Goal: Communication & Community: Answer question/provide support

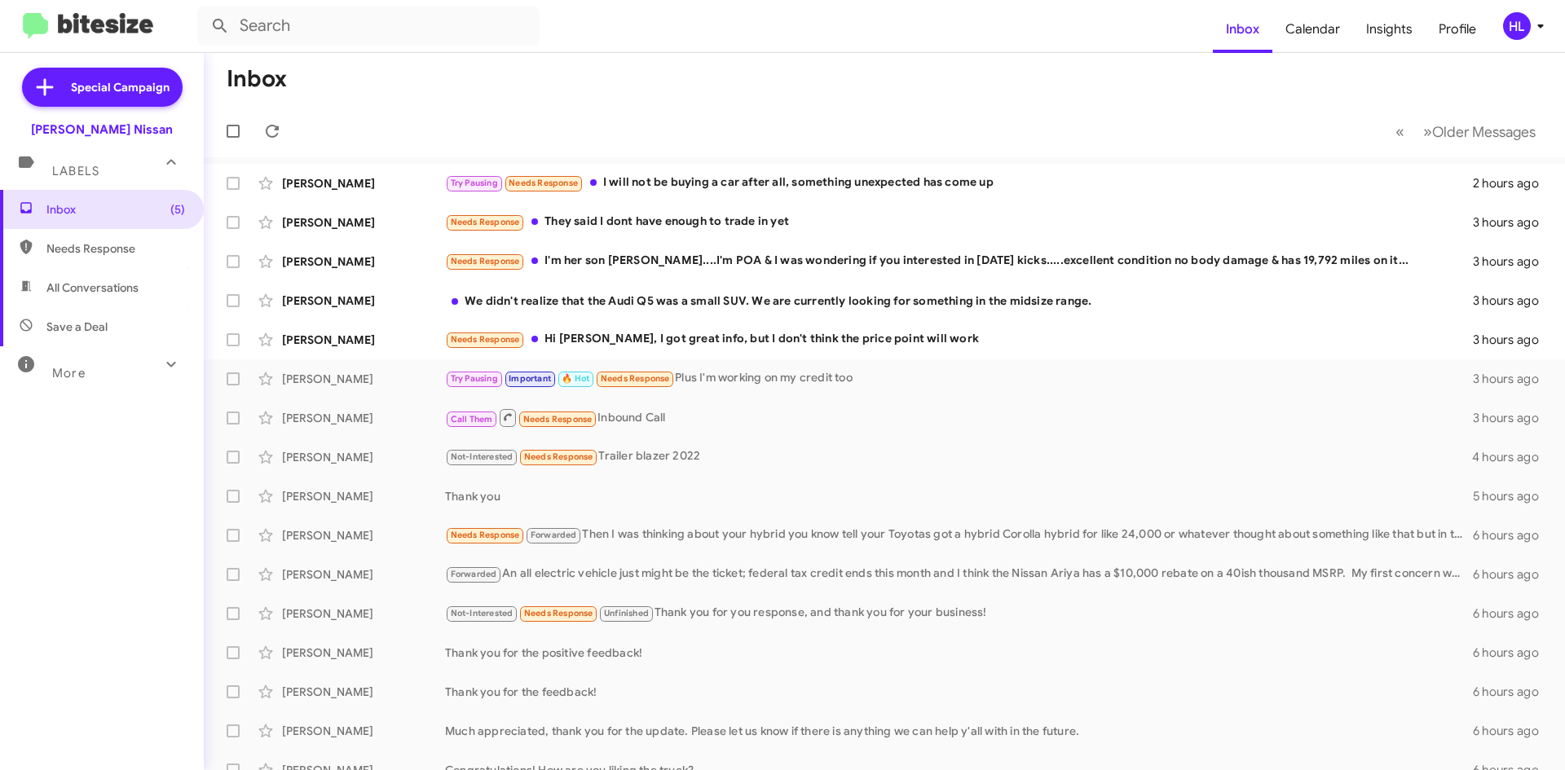
click at [89, 31] on img at bounding box center [88, 26] width 130 height 27
click at [120, 296] on span "All Conversations" at bounding box center [102, 287] width 204 height 39
type input "in:all-conversations"
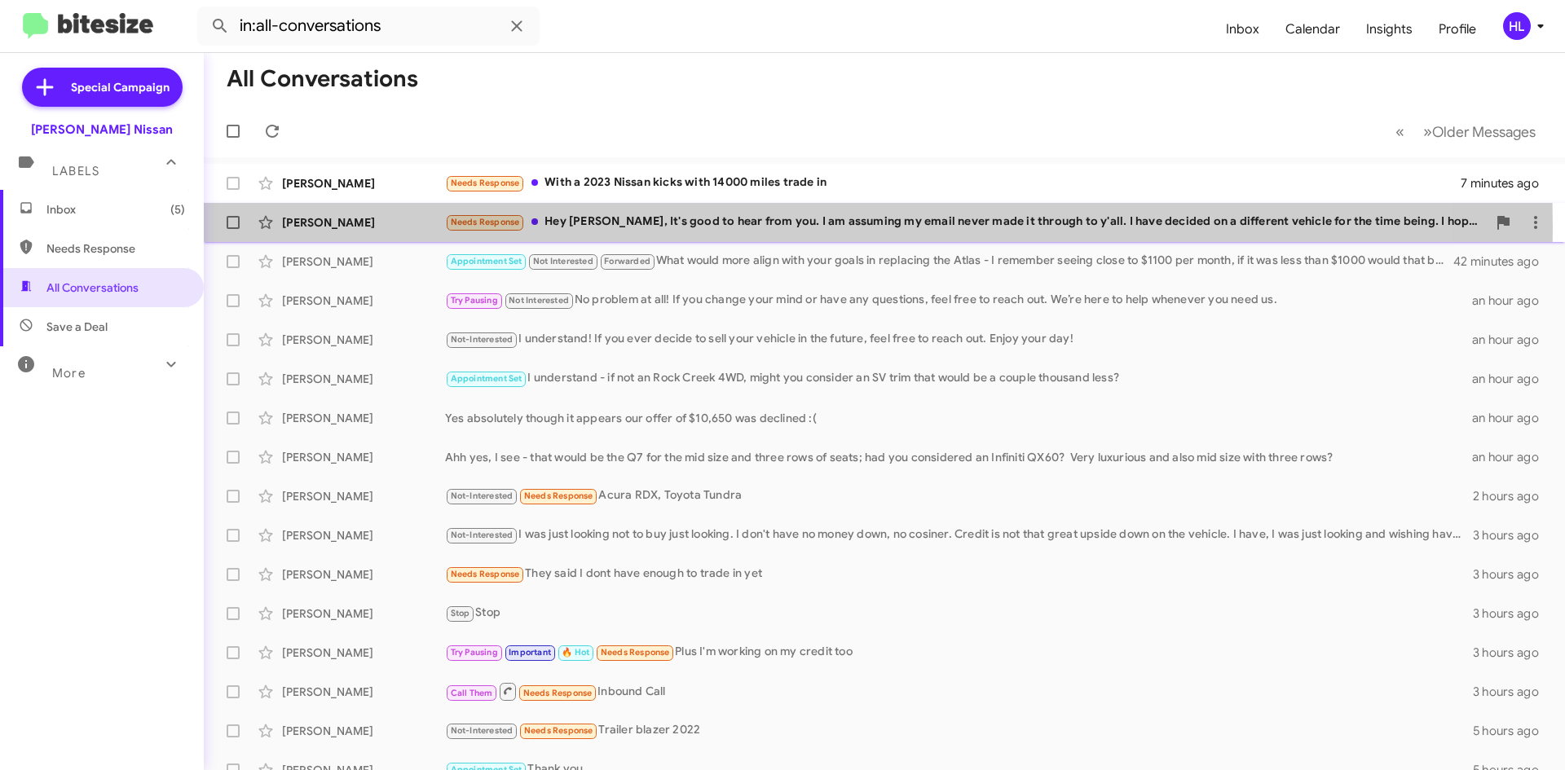
click at [364, 227] on div "[PERSON_NAME]" at bounding box center [363, 222] width 163 height 16
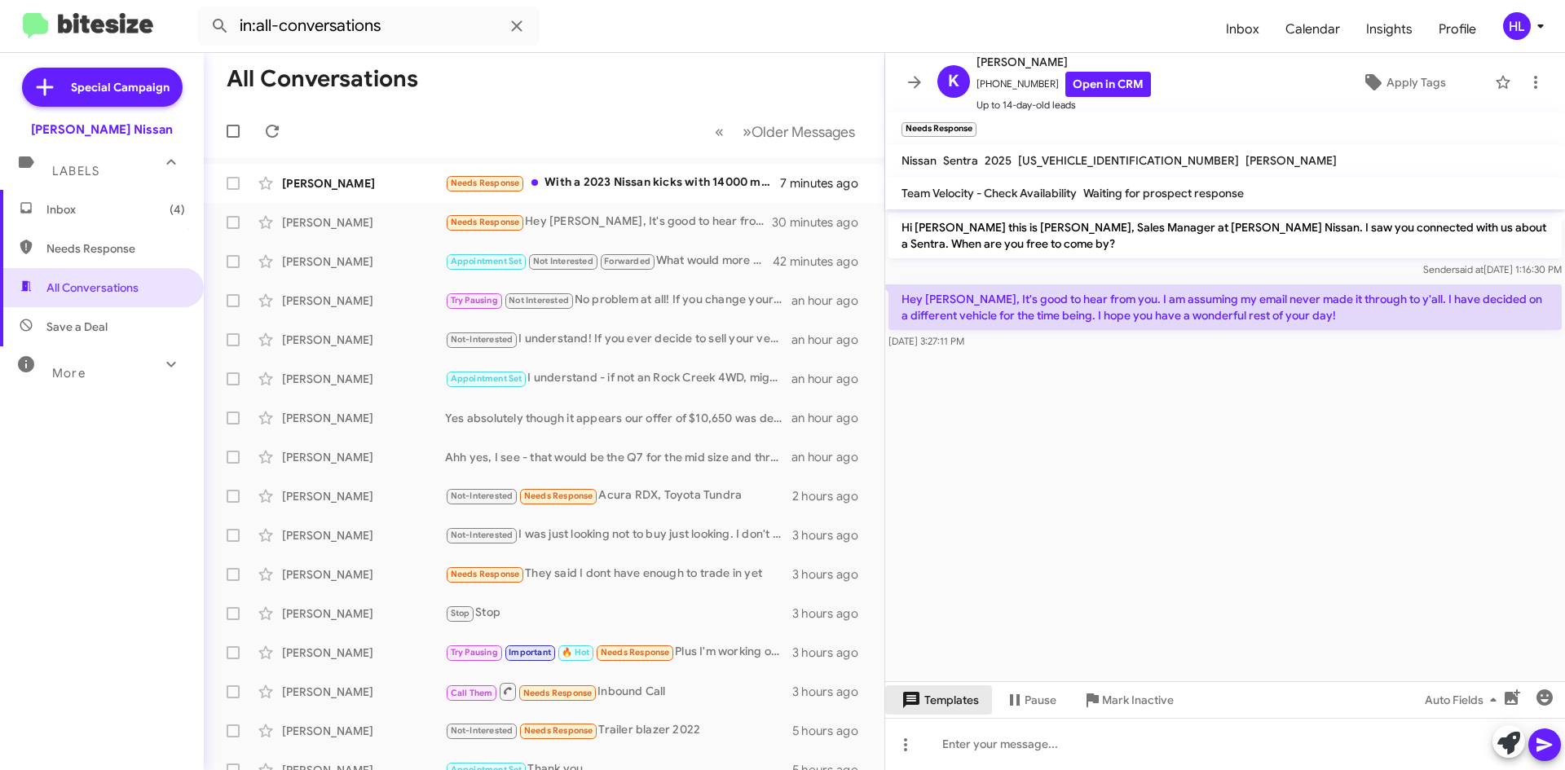
click at [951, 701] on span "Templates" at bounding box center [939, 700] width 81 height 29
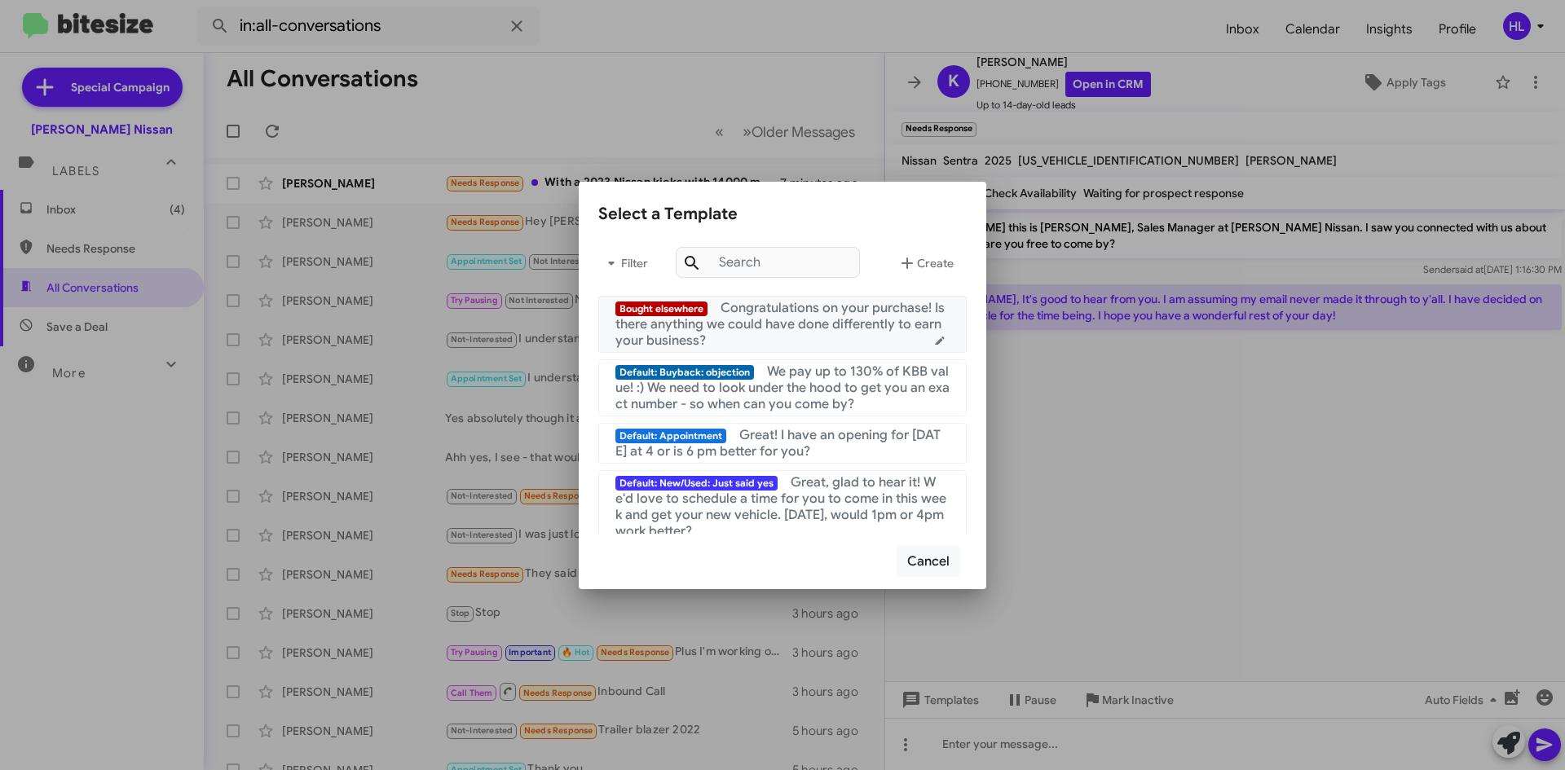
click at [877, 333] on div "Bought elsewhere Congratulations on your purchase! Is there anything we could h…" at bounding box center [783, 324] width 334 height 49
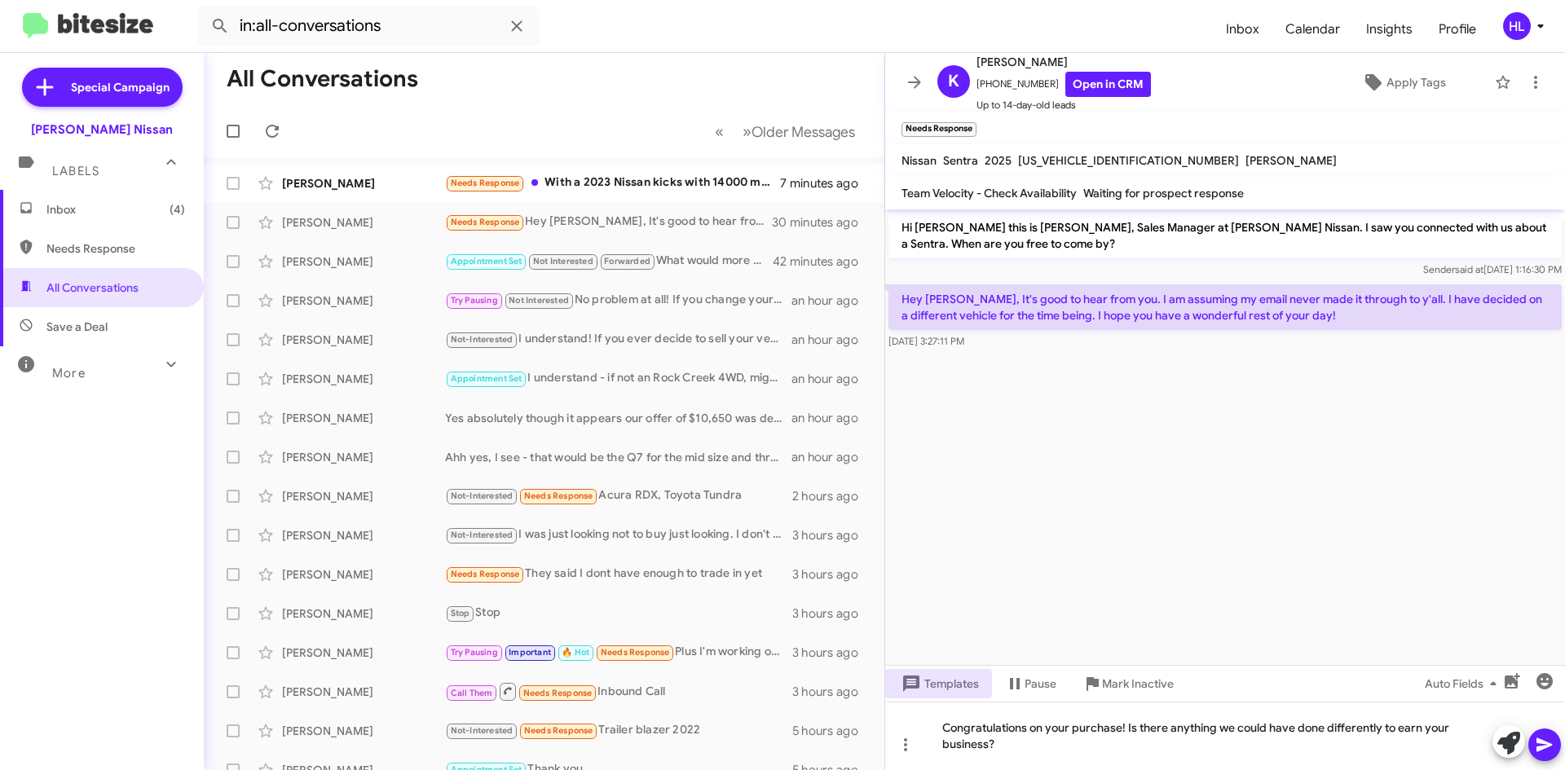
click at [885, 669] on button "Templates" at bounding box center [938, 683] width 107 height 29
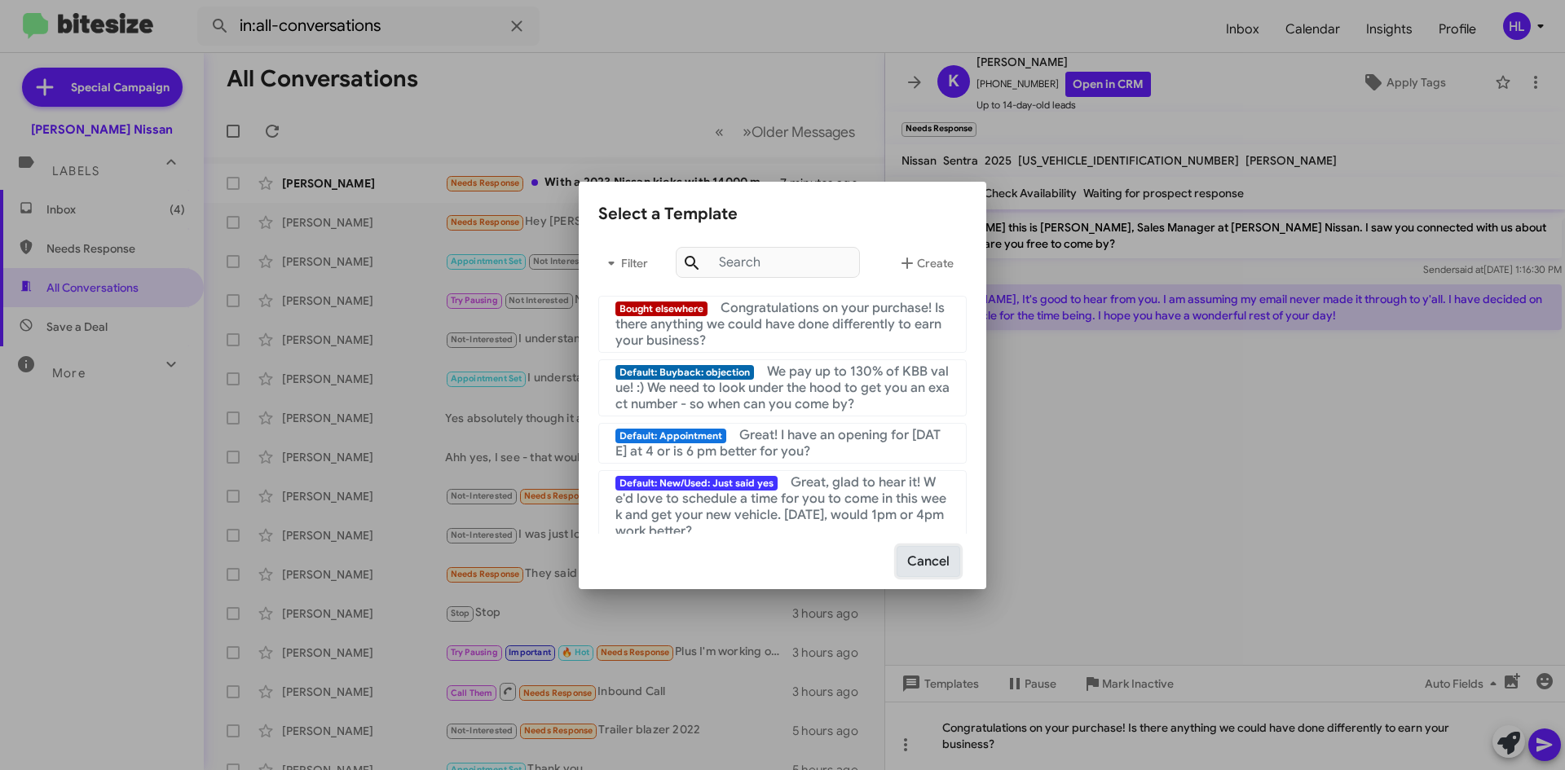
click at [942, 576] on button "Cancel" at bounding box center [929, 561] width 64 height 31
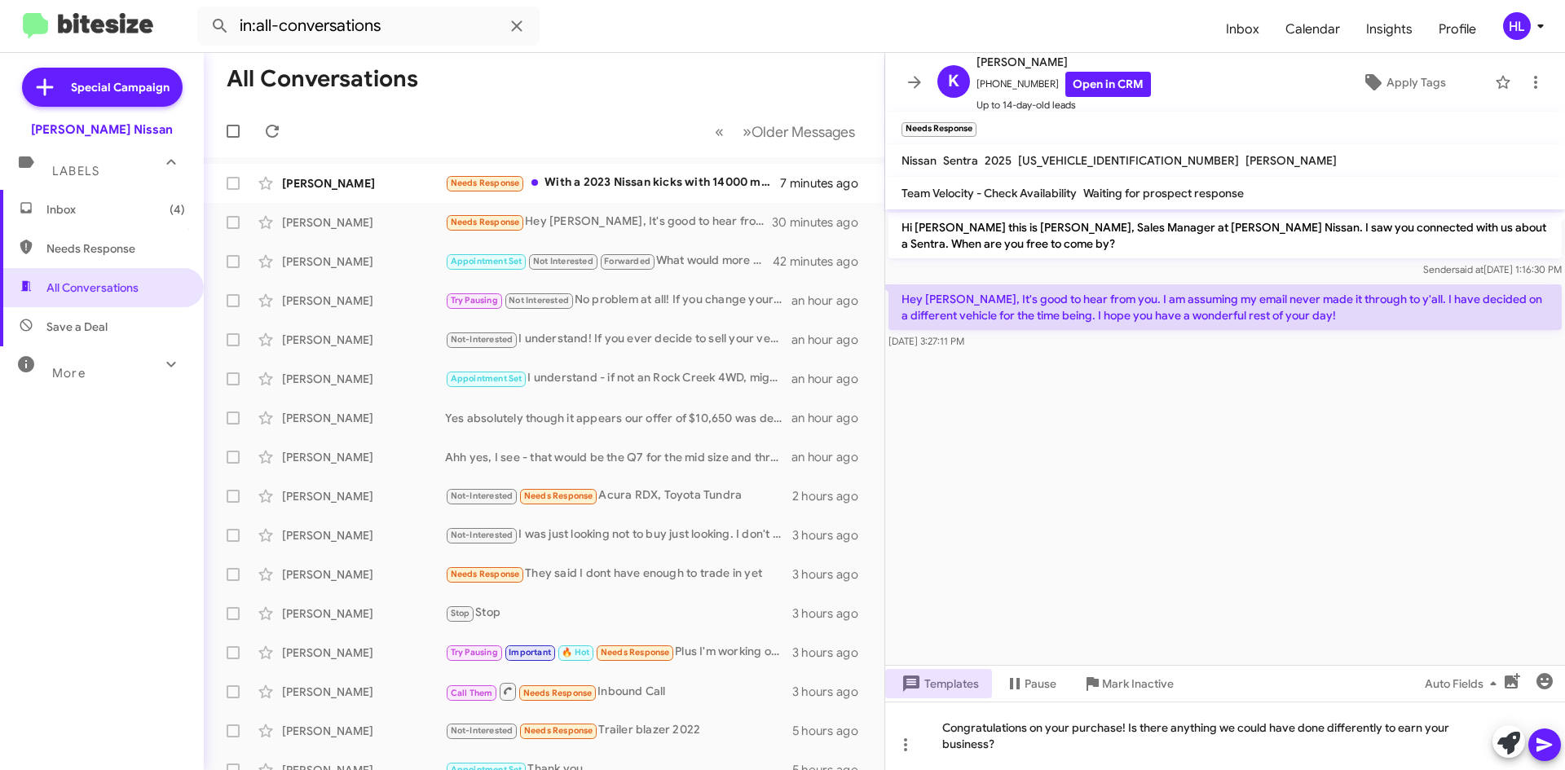
click at [1543, 750] on icon at bounding box center [1545, 745] width 20 height 20
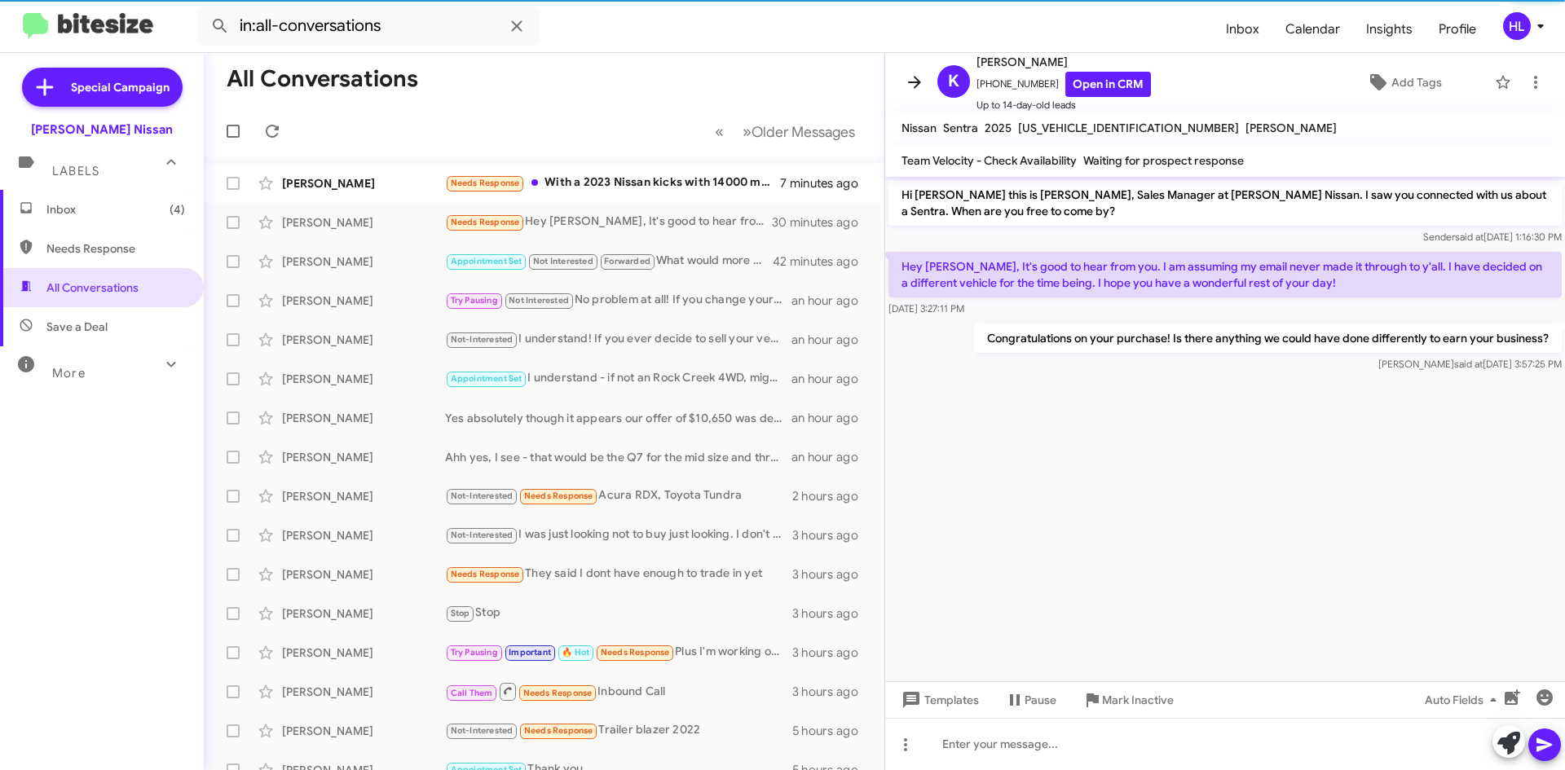
click at [911, 82] on icon at bounding box center [914, 82] width 13 height 12
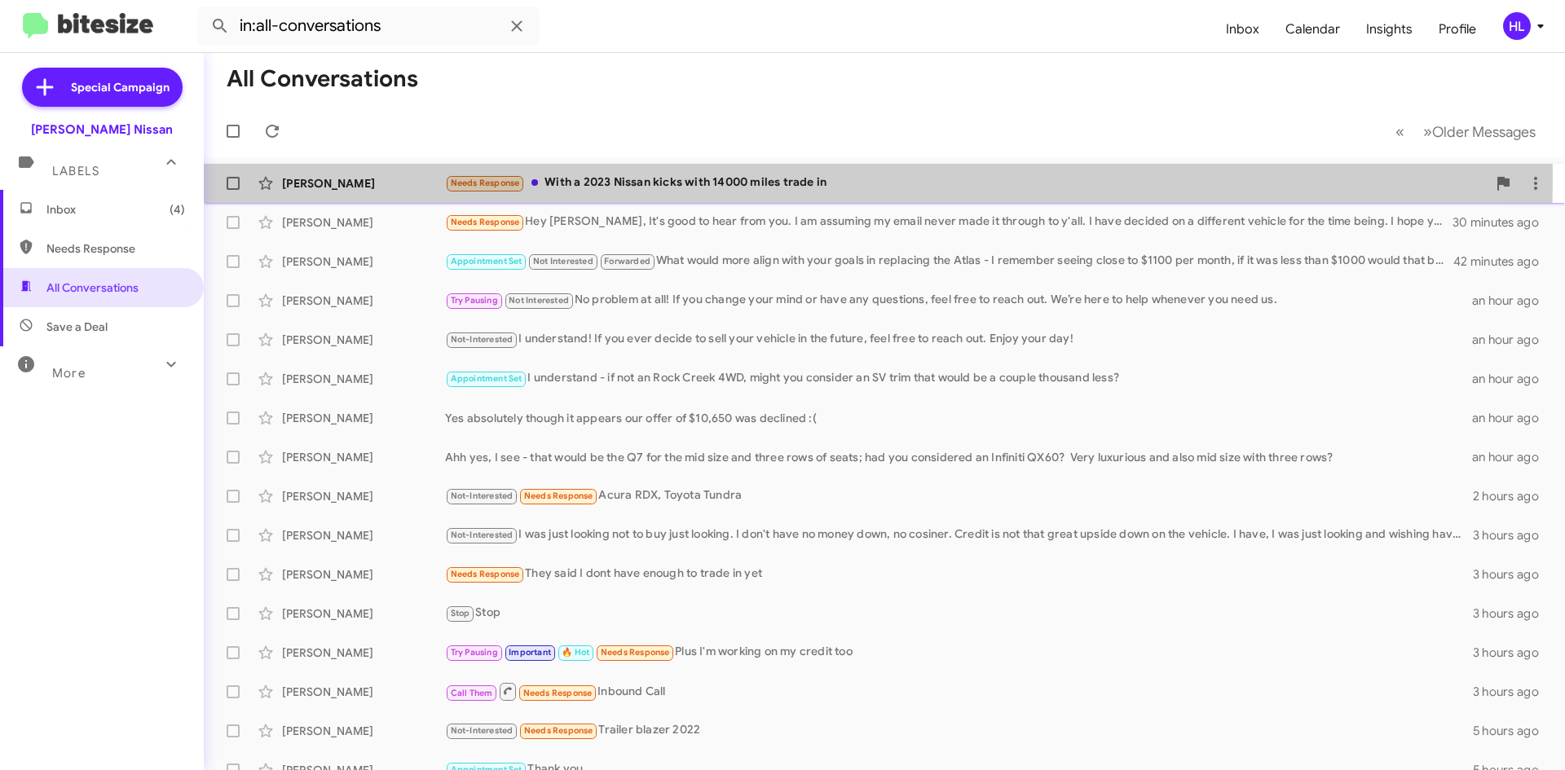
click at [386, 176] on div "[PERSON_NAME]" at bounding box center [363, 183] width 163 height 16
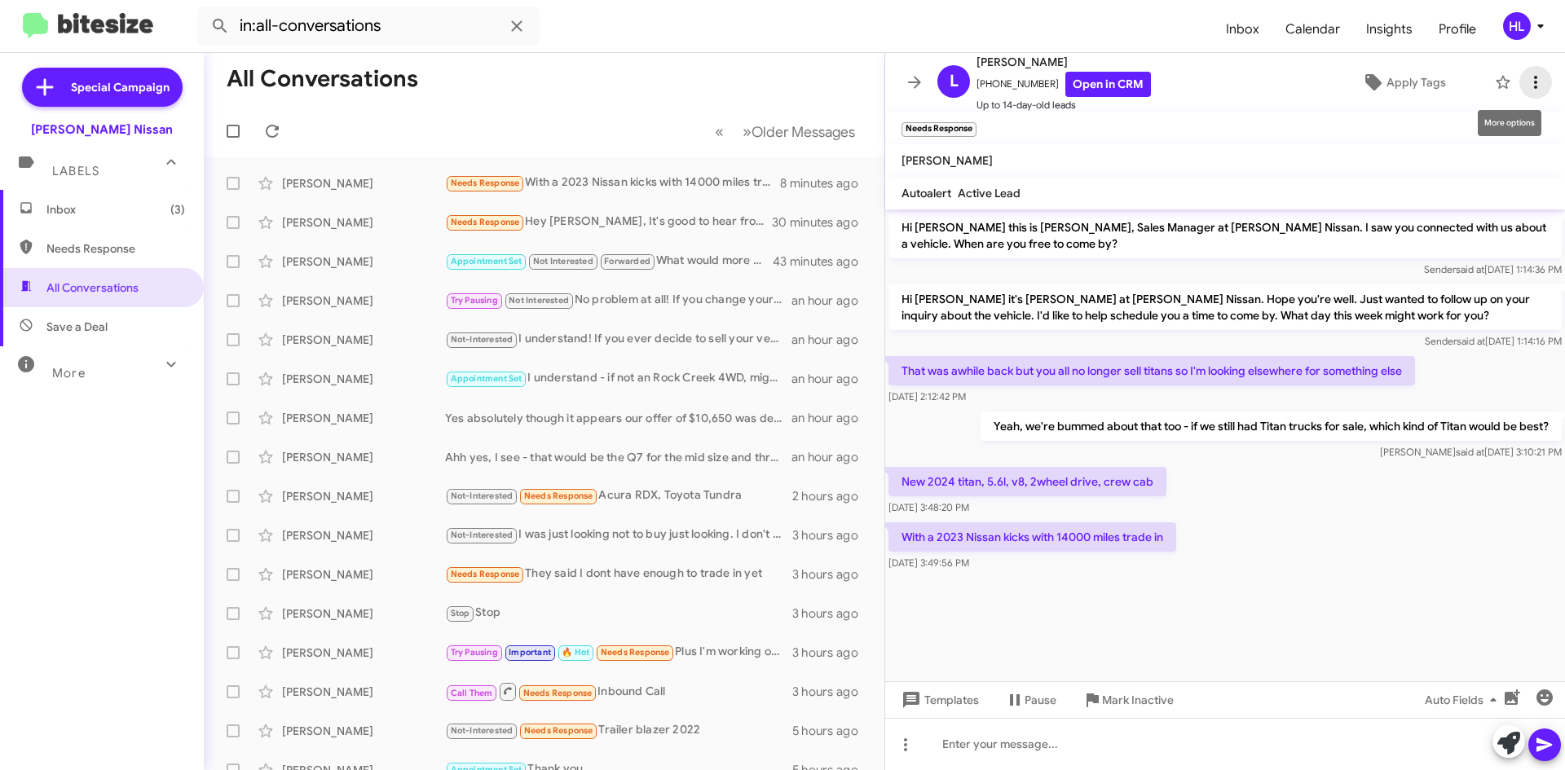
click at [1526, 84] on icon at bounding box center [1536, 83] width 20 height 20
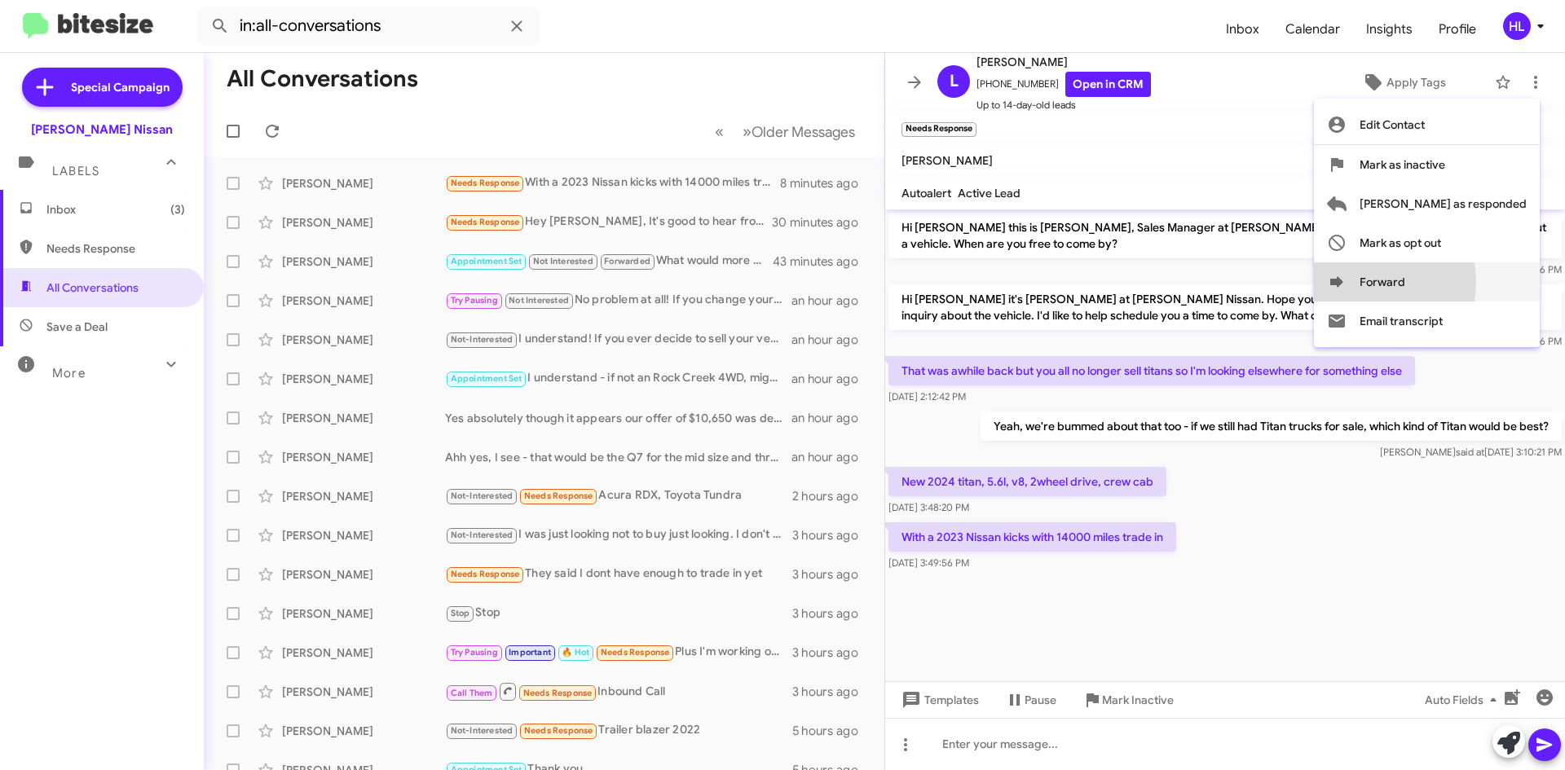
click at [1435, 282] on button "Forward" at bounding box center [1427, 282] width 226 height 39
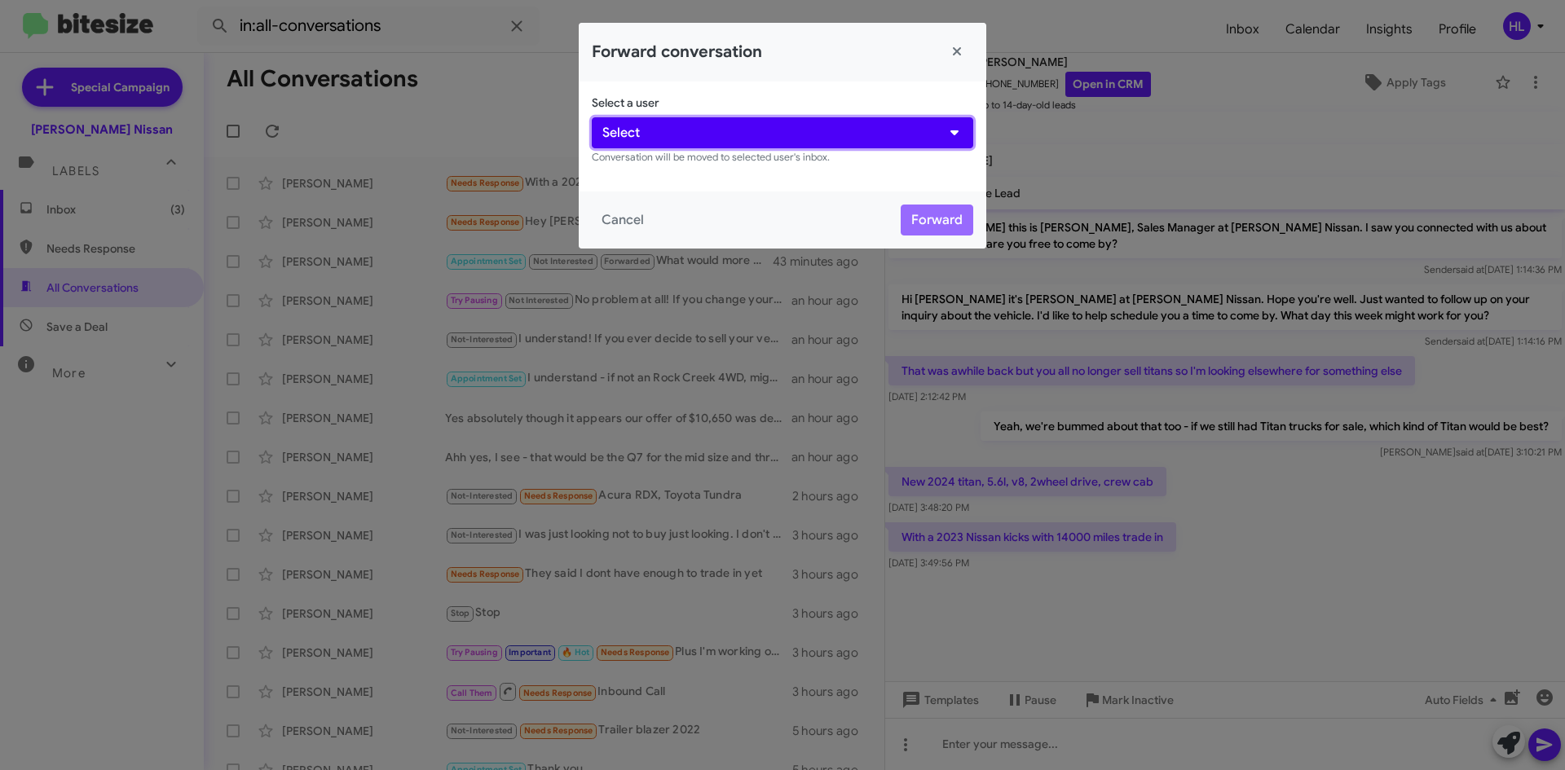
click at [720, 144] on button "Select" at bounding box center [783, 132] width 382 height 31
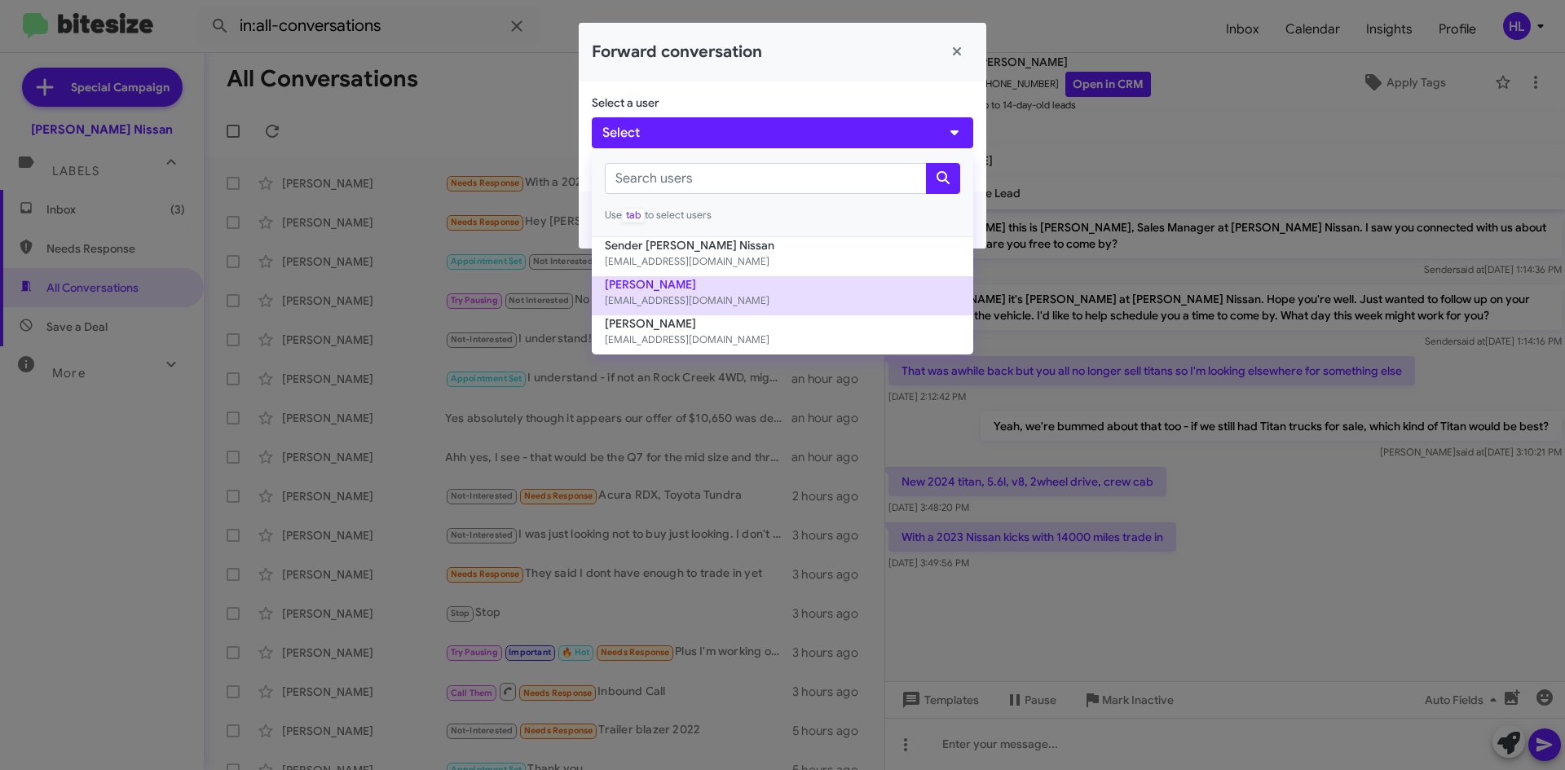
click at [718, 288] on button "[PERSON_NAME] [EMAIL_ADDRESS][DOMAIN_NAME]" at bounding box center [783, 295] width 382 height 39
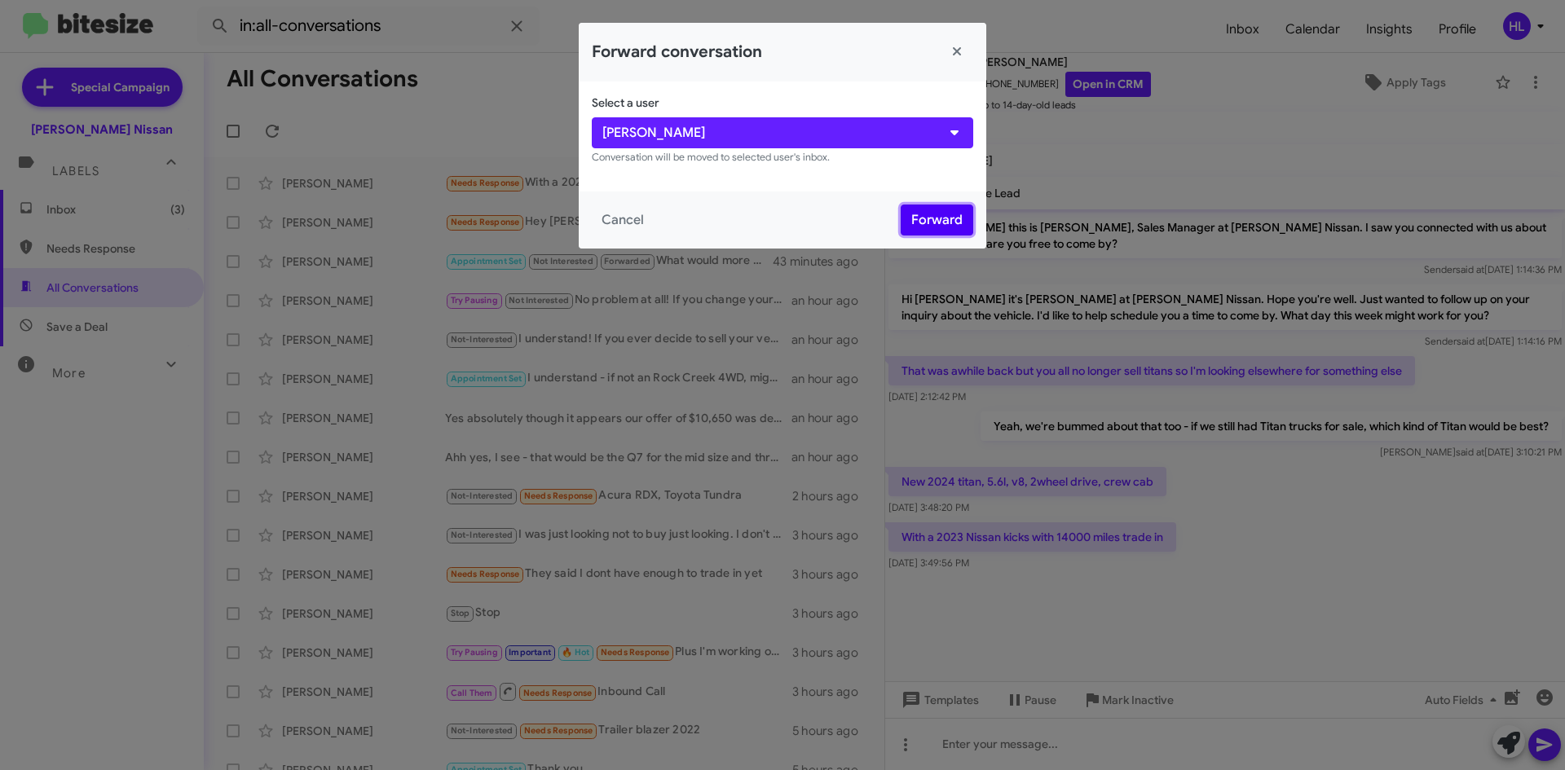
click at [951, 230] on button "Forward" at bounding box center [937, 220] width 73 height 31
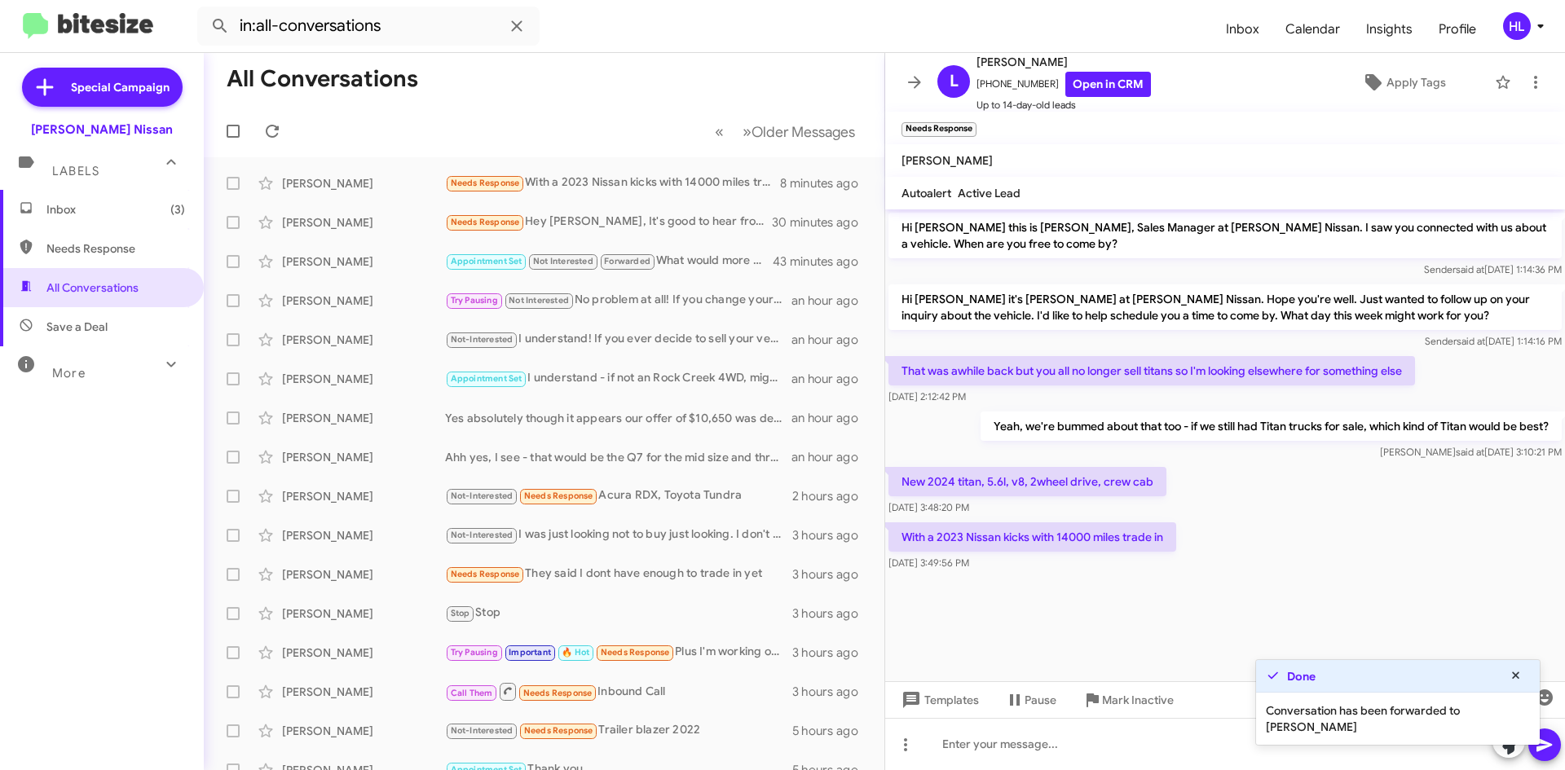
click at [133, 213] on span "Inbox (3)" at bounding box center [115, 209] width 139 height 16
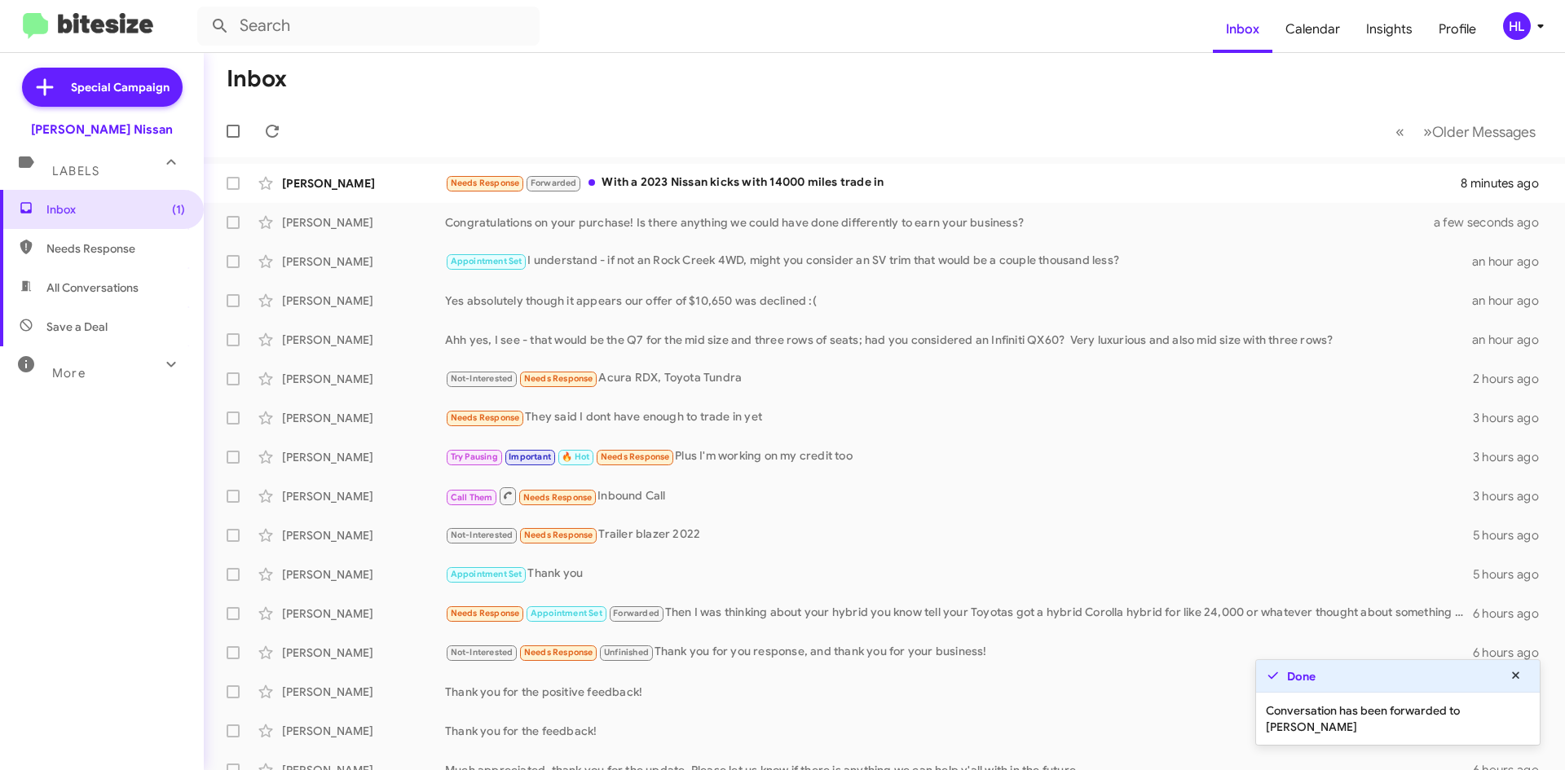
click at [91, 19] on img at bounding box center [88, 26] width 130 height 27
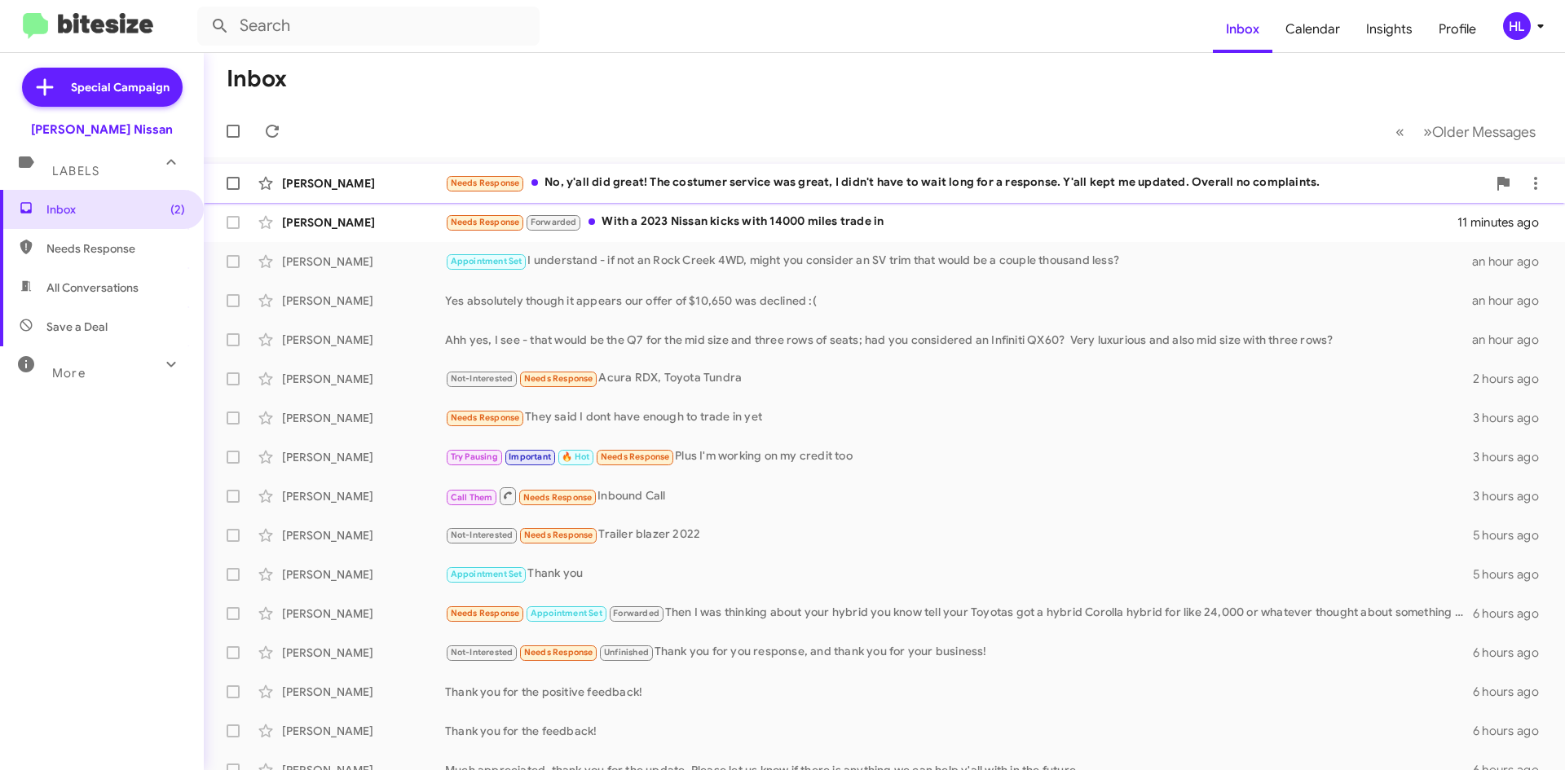
click at [390, 187] on div "[PERSON_NAME]" at bounding box center [363, 183] width 163 height 16
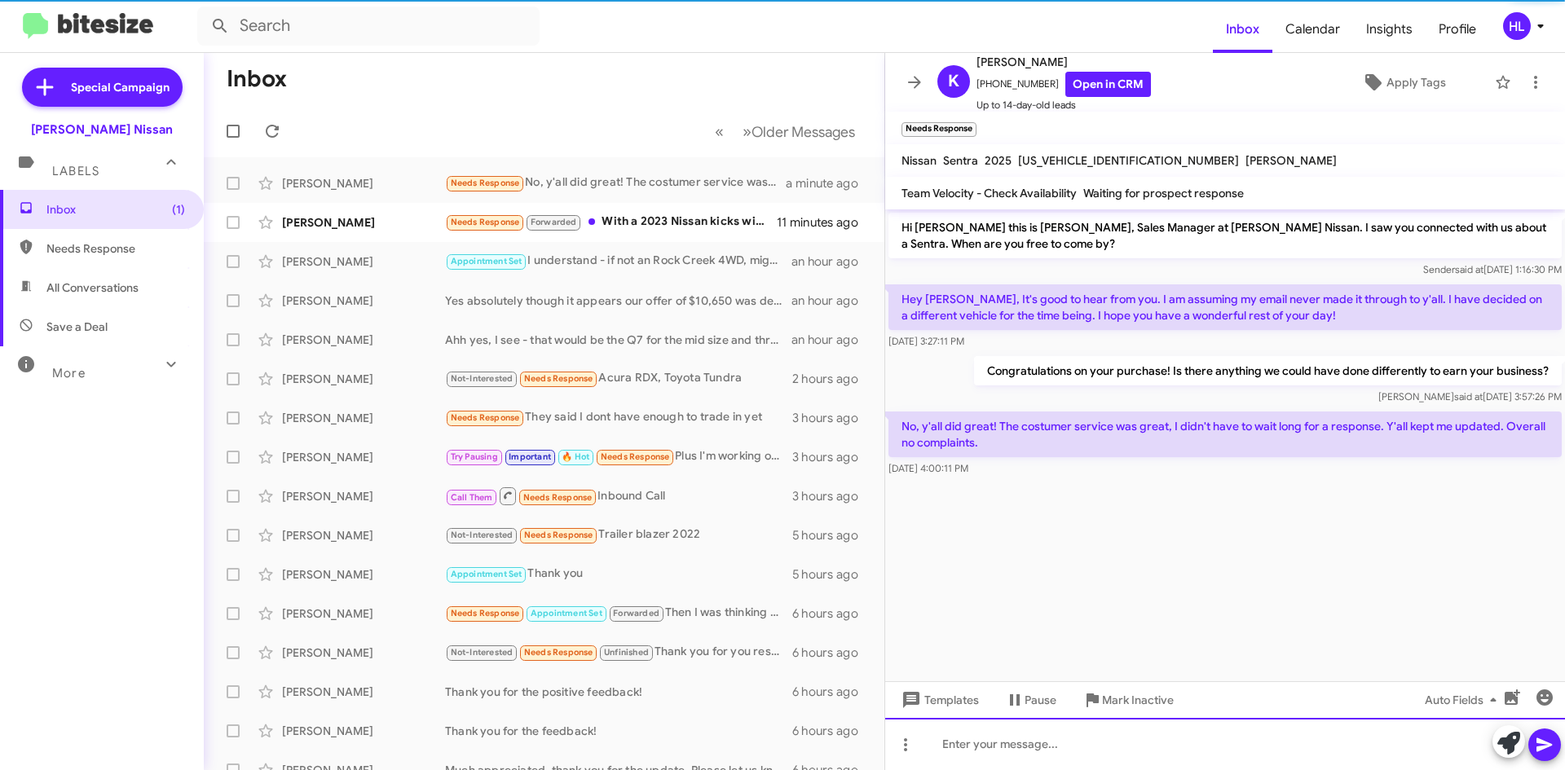
click at [1088, 741] on div at bounding box center [1225, 744] width 680 height 52
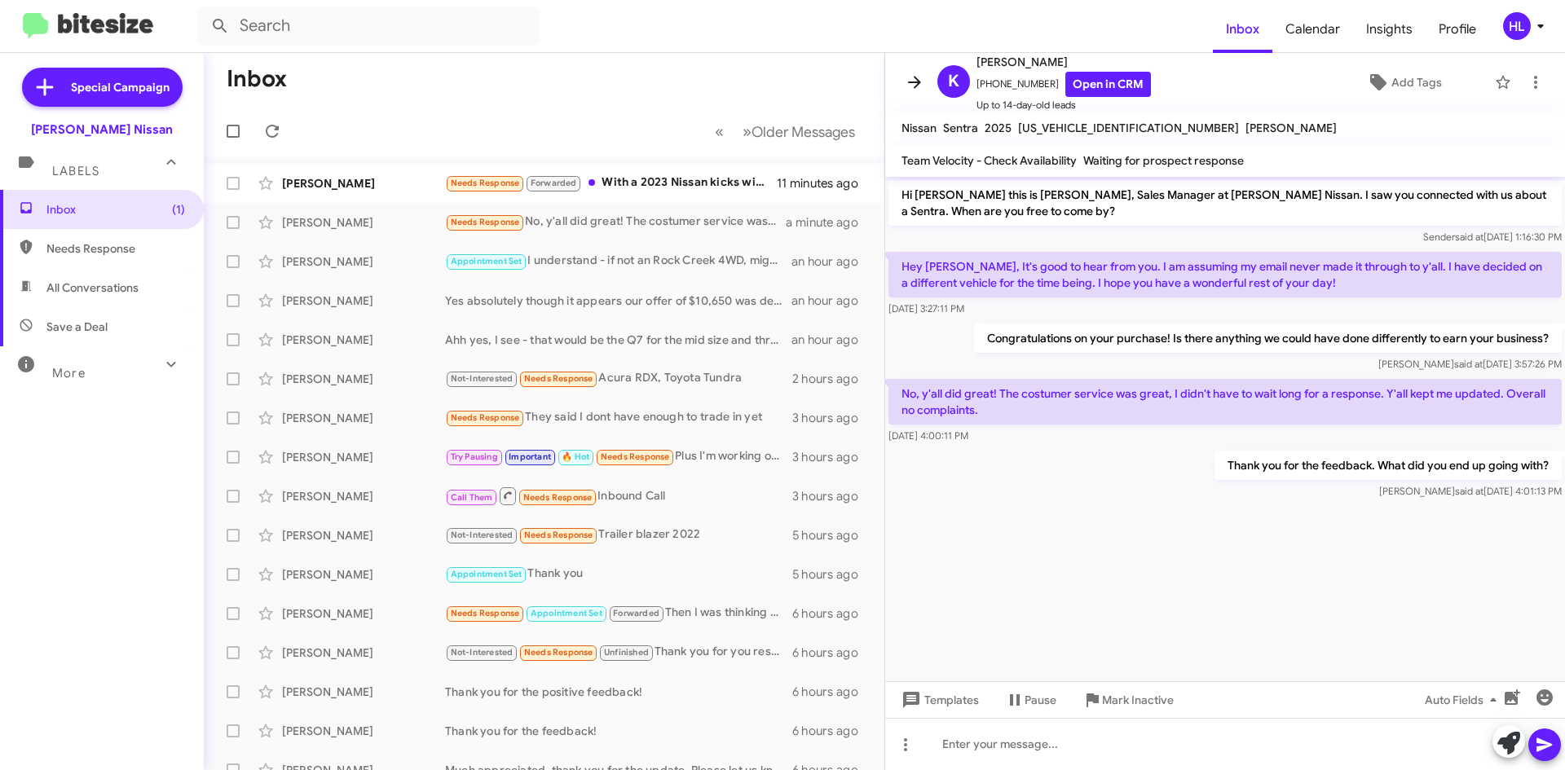
click at [908, 76] on icon at bounding box center [915, 83] width 20 height 20
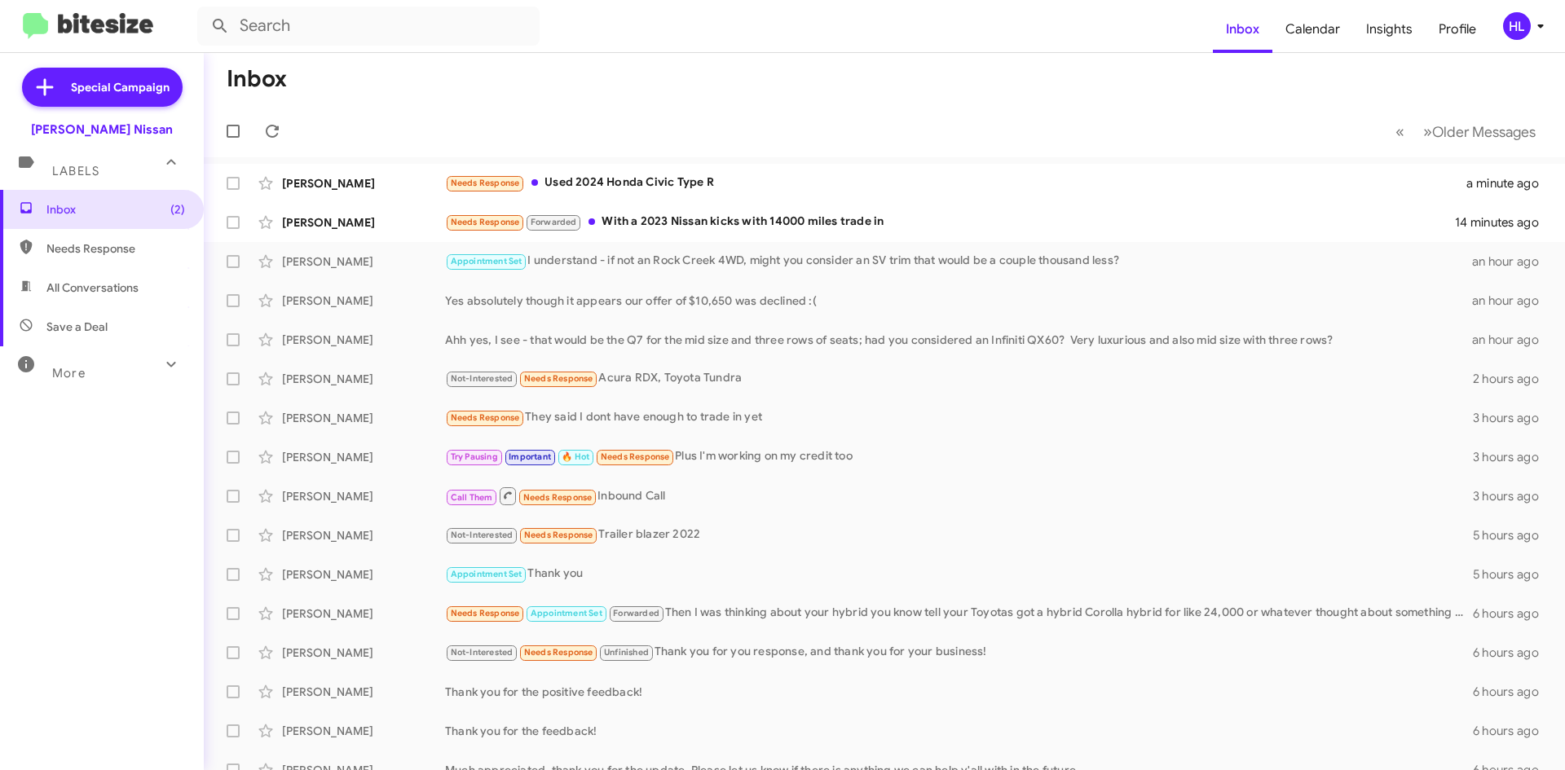
click at [101, 35] on img at bounding box center [88, 26] width 130 height 27
click at [125, 288] on span "All Conversations" at bounding box center [92, 288] width 92 height 16
type input "in:all-conversations"
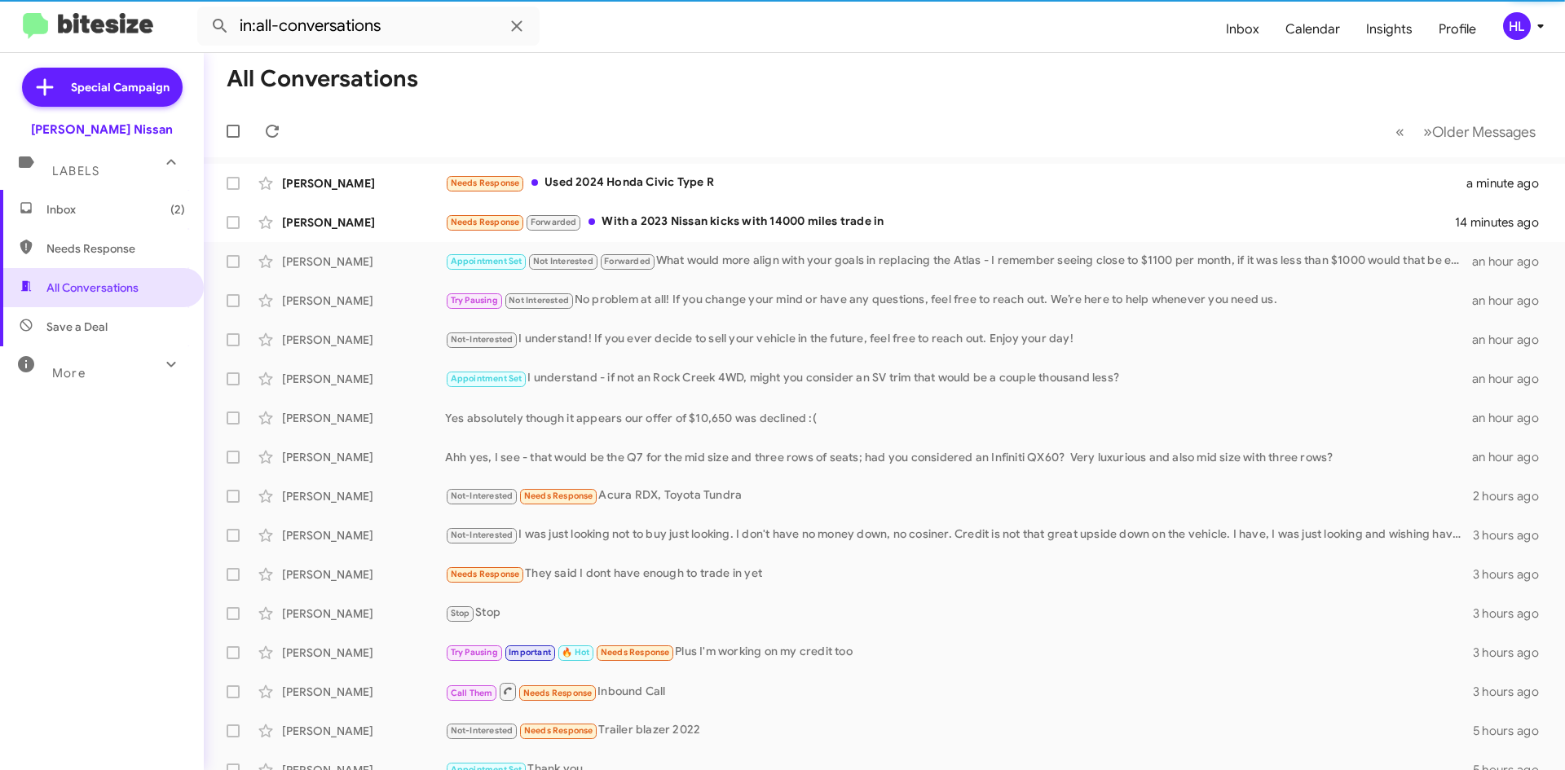
click at [114, 205] on span "Inbox (2)" at bounding box center [115, 209] width 139 height 16
